Goal: Download file/media

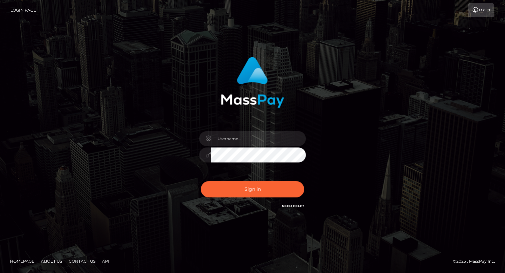
click at [265, 142] on input "text" at bounding box center [258, 138] width 95 height 15
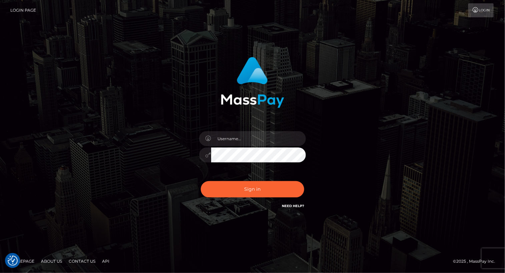
type input "[PERSON_NAME].luminaryplay"
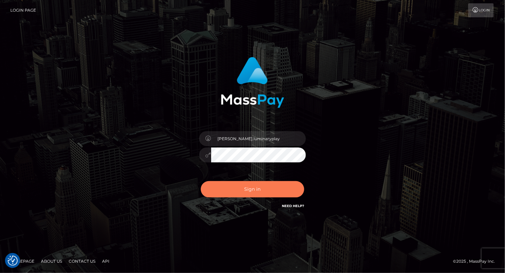
click at [265, 189] on button "Sign in" at bounding box center [252, 189] width 103 height 16
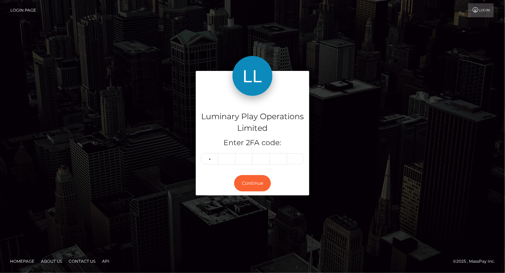
type input "7"
type input "8"
type input "7"
type input "6"
type input "3"
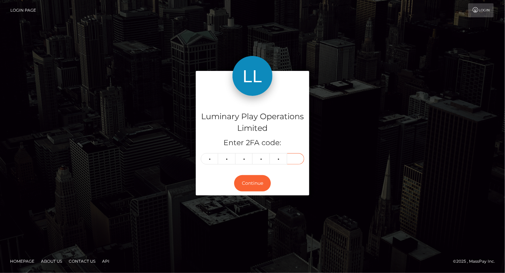
type input "0"
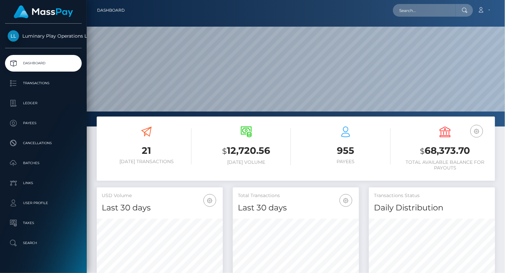
scroll to position [118, 126]
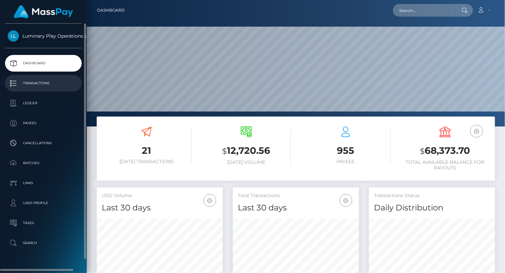
click at [45, 85] on p "Transactions" at bounding box center [43, 83] width 71 height 10
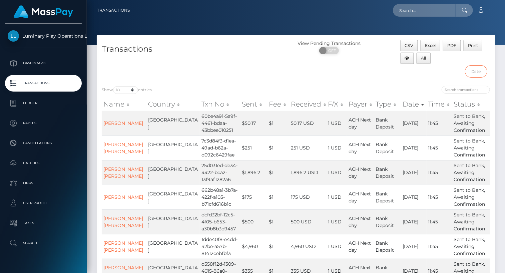
click at [480, 73] on input "text" at bounding box center [476, 71] width 22 height 12
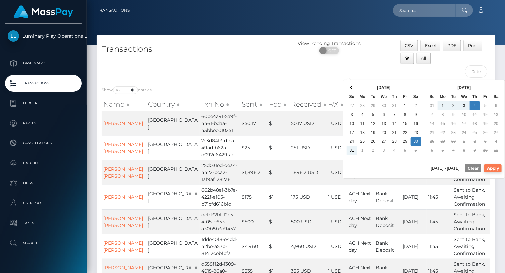
click at [498, 167] on button "Apply" at bounding box center [492, 169] width 17 height 8
type input "08/30/2025 - 09/04/2025"
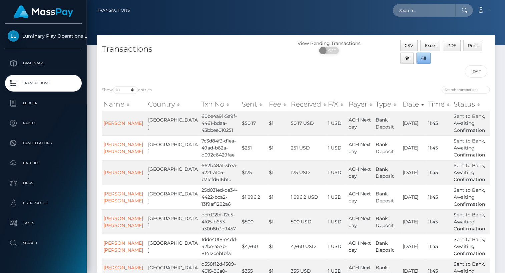
click at [423, 59] on span "All" at bounding box center [423, 58] width 5 height 5
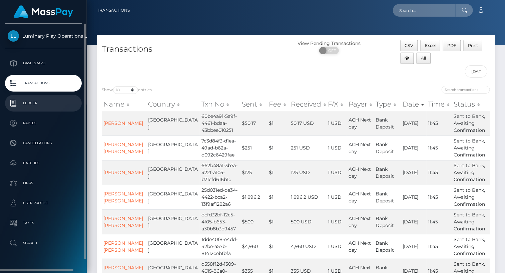
click at [31, 104] on p "Ledger" at bounding box center [43, 103] width 71 height 10
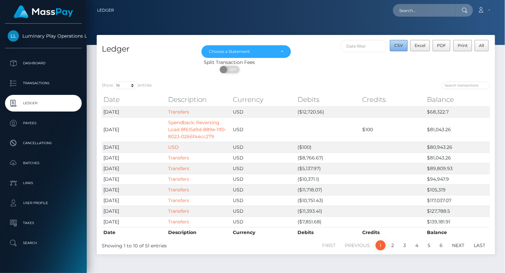
click at [399, 44] on span "CSV" at bounding box center [398, 45] width 9 height 5
click at [283, 51] on div "Choose a Statement" at bounding box center [246, 51] width 90 height 13
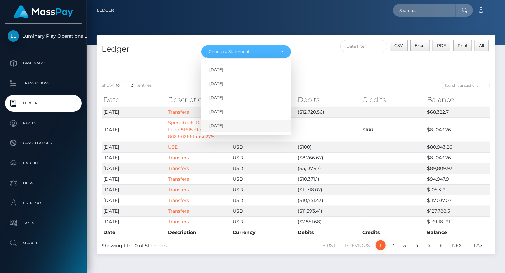
click at [223, 124] on span "Sep 2025" at bounding box center [216, 126] width 14 height 6
select select "Sep 2025"
